Goal: Obtain resource: Download file/media

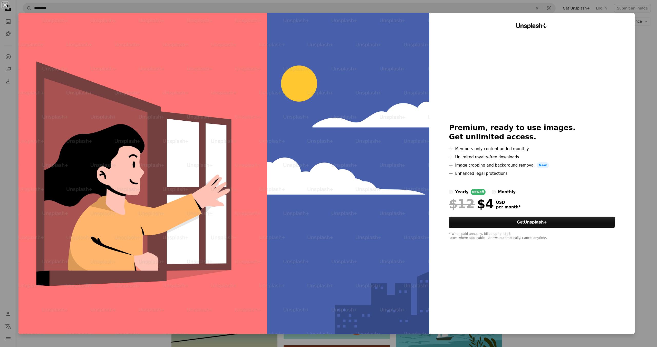
scroll to position [2804, 0]
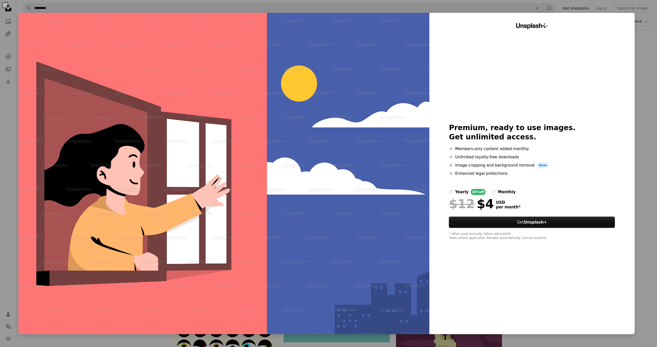
click at [643, 82] on div "An X shape Unsplash+ Premium, ready to use images. Get unlimited access. A plus…" at bounding box center [328, 173] width 657 height 347
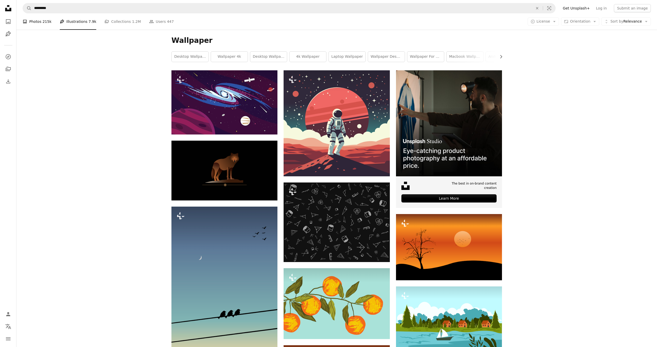
click at [36, 23] on link "A photo Photos 215k" at bounding box center [37, 21] width 29 height 16
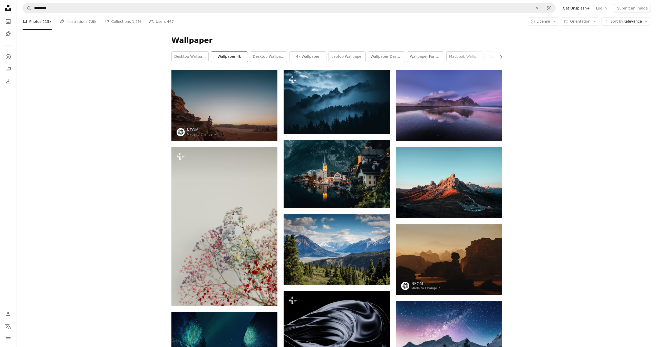
click at [233, 55] on link "wallpaper 4k" at bounding box center [229, 57] width 37 height 10
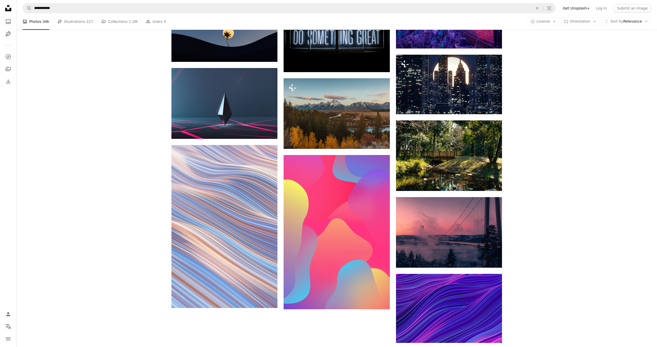
scroll to position [463, 0]
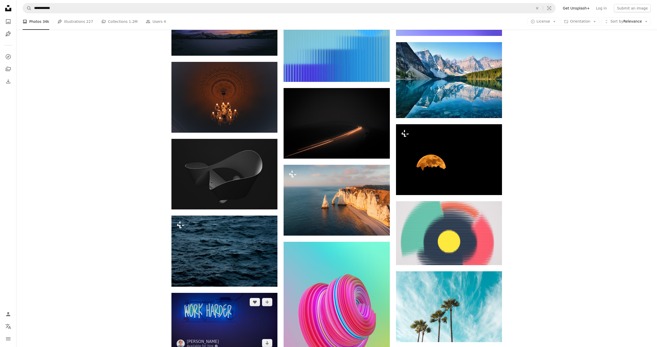
scroll to position [1307, 0]
